Goal: Task Accomplishment & Management: Manage account settings

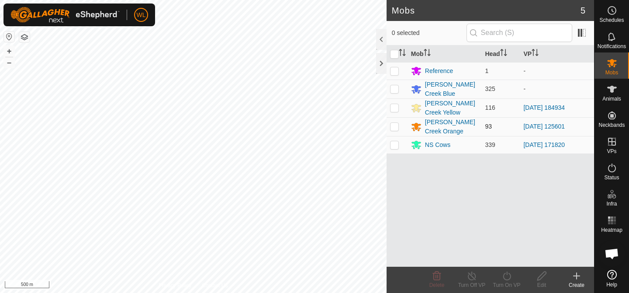
click at [397, 125] on p-checkbox at bounding box center [394, 126] width 9 height 7
click at [392, 123] on p-checkbox at bounding box center [394, 126] width 9 height 7
click at [396, 126] on p-checkbox at bounding box center [394, 126] width 9 height 7
checkbox input "true"
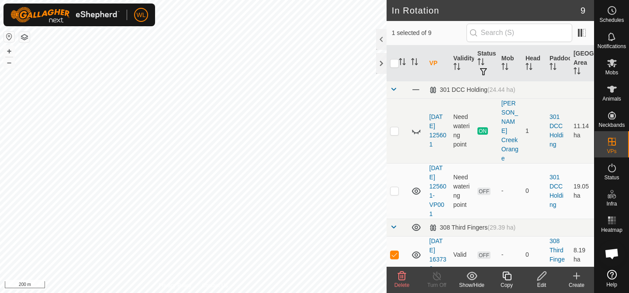
click at [399, 279] on icon at bounding box center [402, 275] width 8 height 9
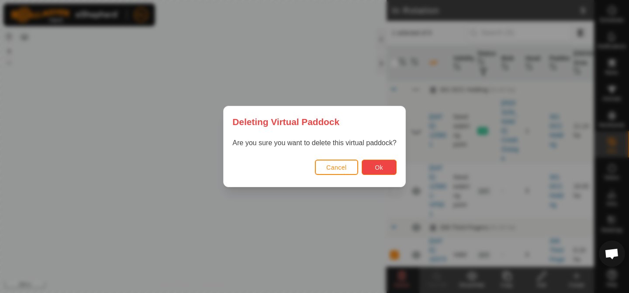
click at [376, 172] on button "Ok" at bounding box center [379, 166] width 35 height 15
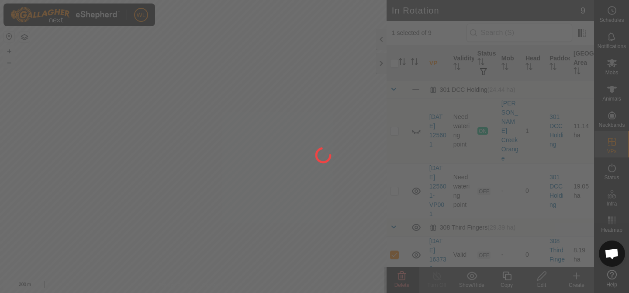
checkbox input "false"
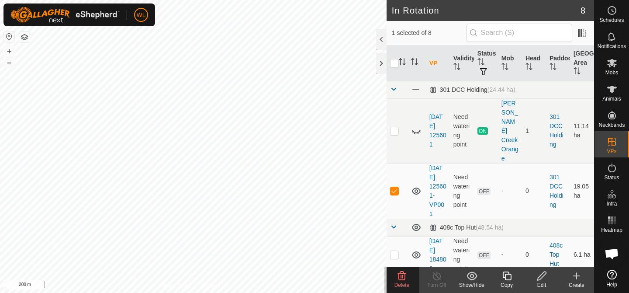
click at [395, 280] on delete-svg-icon at bounding box center [401, 275] width 35 height 10
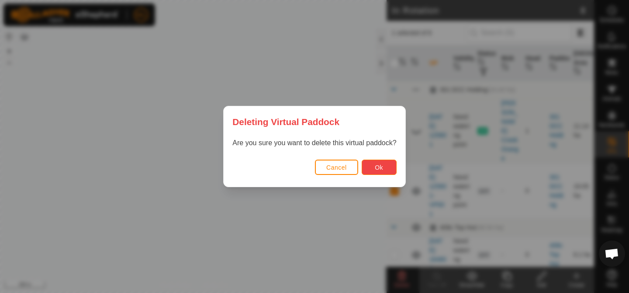
click at [385, 170] on button "Ok" at bounding box center [379, 166] width 35 height 15
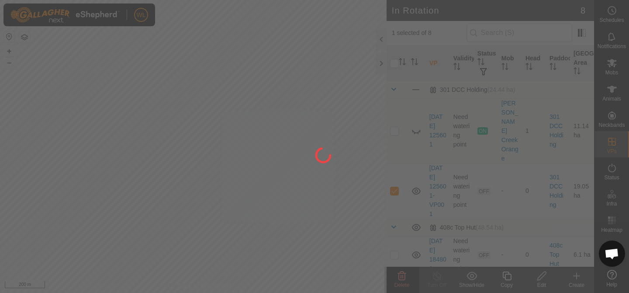
checkbox input "false"
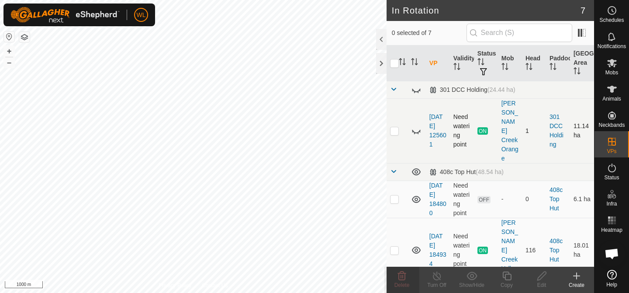
click at [395, 127] on p-checkbox at bounding box center [394, 130] width 9 height 7
checkbox input "false"
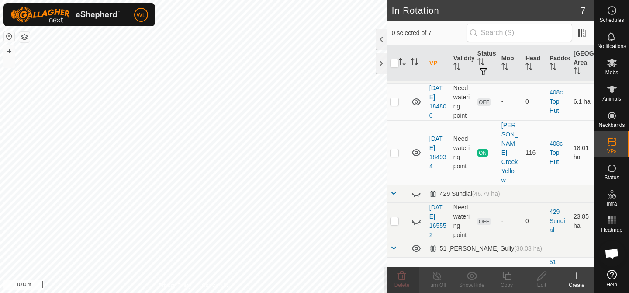
scroll to position [99, 0]
click at [394, 201] on td at bounding box center [397, 219] width 21 height 37
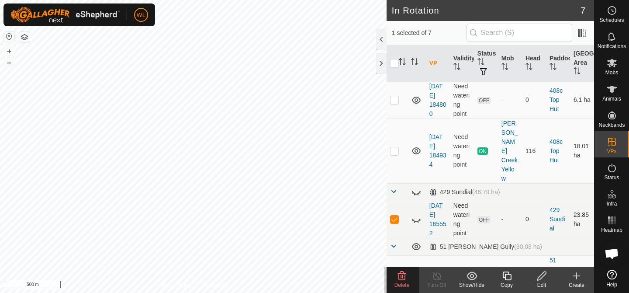
click at [392, 215] on p-checkbox at bounding box center [394, 218] width 9 height 7
click at [393, 215] on p-checkbox at bounding box center [394, 218] width 9 height 7
click at [402, 279] on icon at bounding box center [402, 275] width 10 height 10
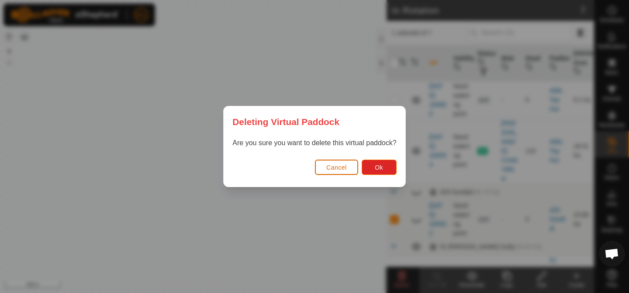
click at [335, 166] on span "Cancel" at bounding box center [336, 167] width 21 height 7
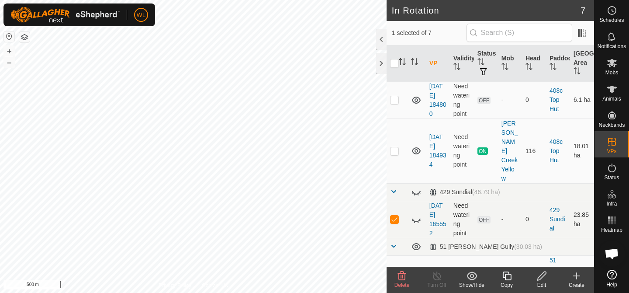
click at [392, 215] on p-checkbox at bounding box center [394, 218] width 9 height 7
checkbox input "false"
